Goal: Find specific page/section: Find specific page/section

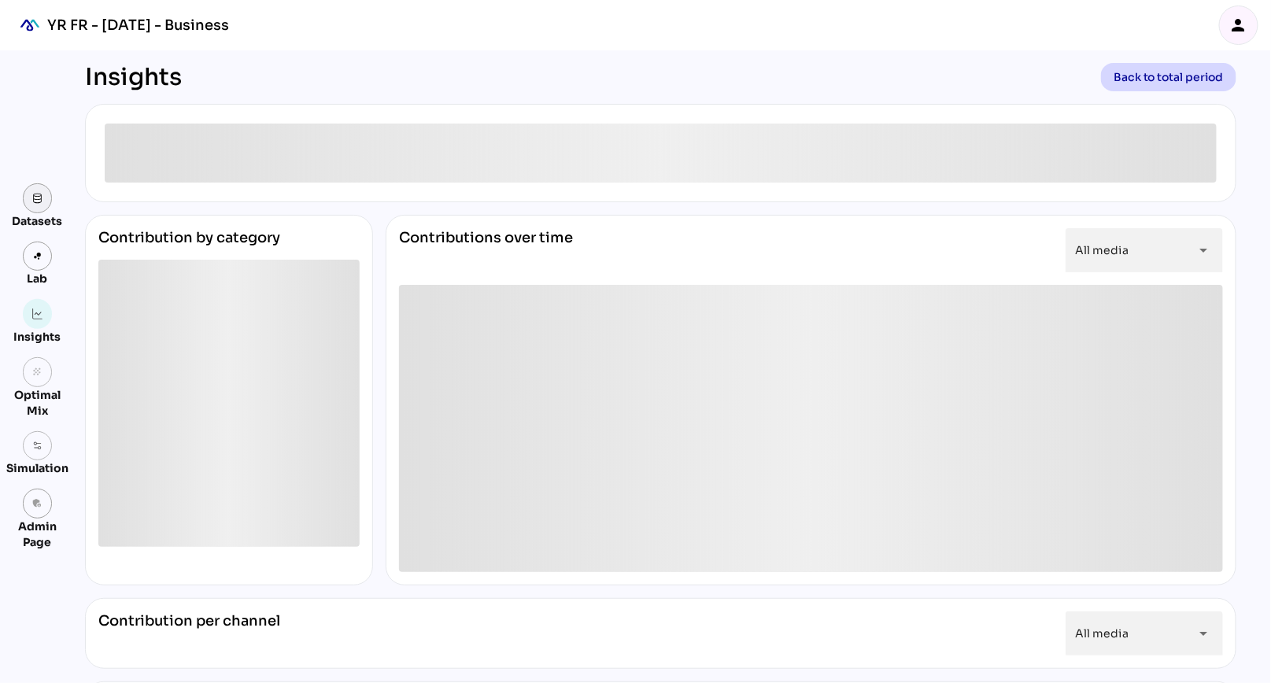
click at [39, 199] on img at bounding box center [37, 198] width 11 height 11
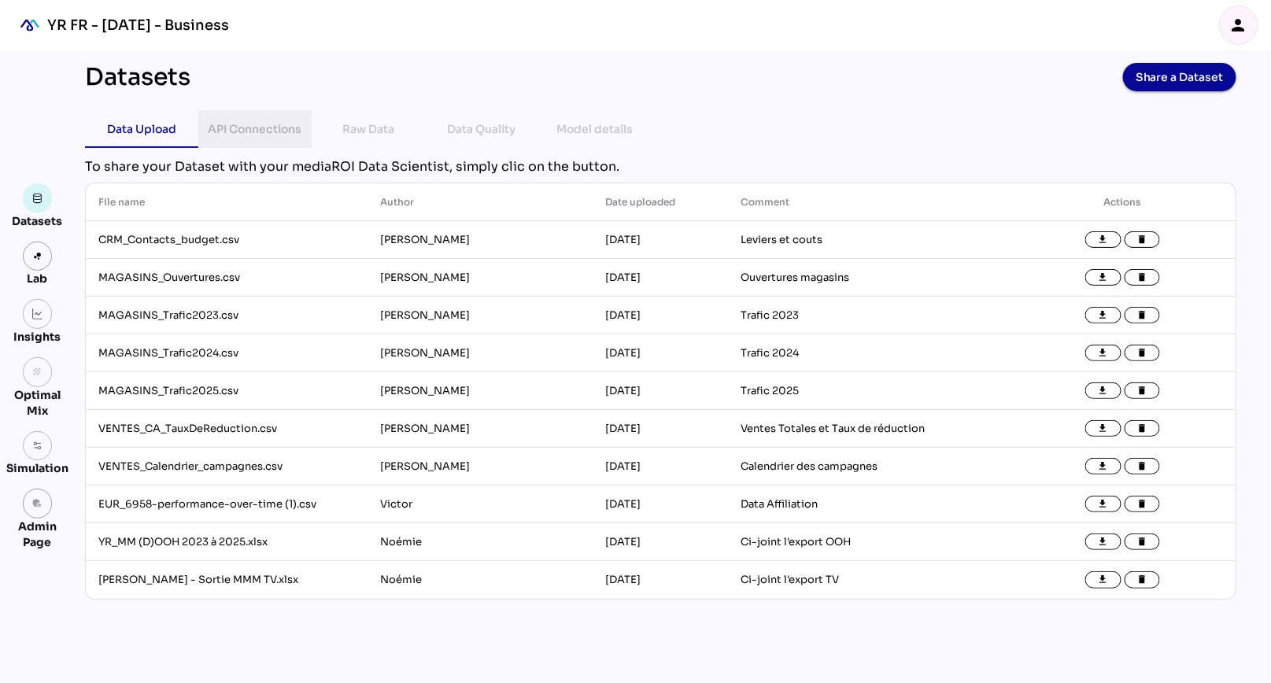
click at [278, 135] on div "API Connections" at bounding box center [256, 129] width 94 height 19
